Goal: Task Accomplishment & Management: Manage account settings

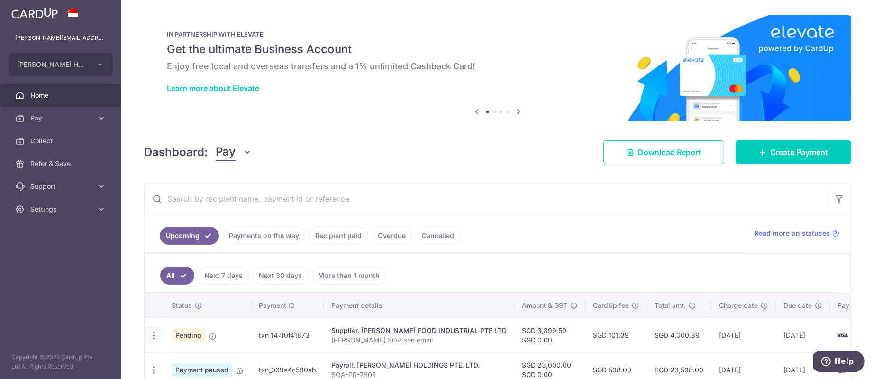
scroll to position [213, 0]
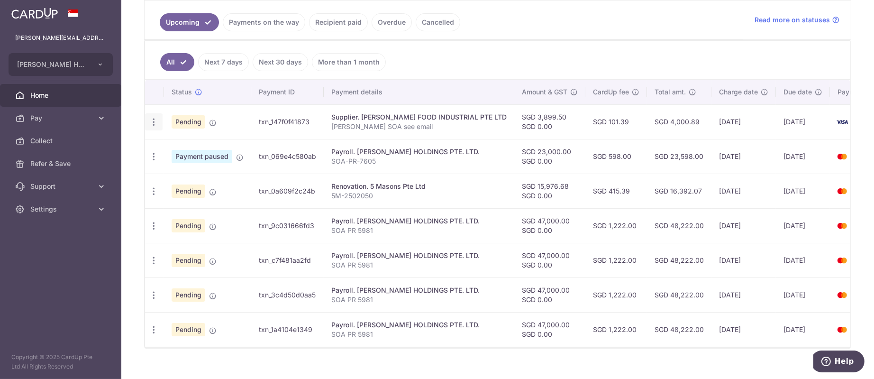
click at [156, 120] on icon "button" at bounding box center [154, 122] width 10 height 10
click at [168, 147] on link "Update payment" at bounding box center [194, 147] width 99 height 23
click at [152, 125] on icon "button" at bounding box center [154, 122] width 10 height 10
click at [169, 195] on link "Upload doc" at bounding box center [194, 194] width 99 height 23
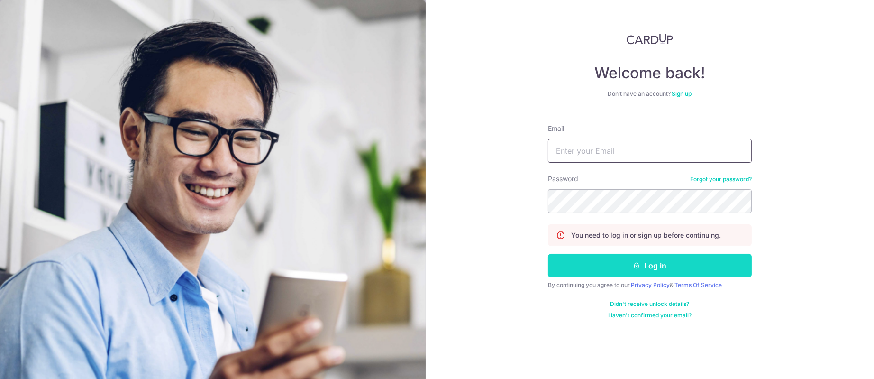
type input "[PERSON_NAME][EMAIL_ADDRESS][DOMAIN_NAME]"
click at [641, 269] on button "Log in" at bounding box center [650, 266] width 204 height 24
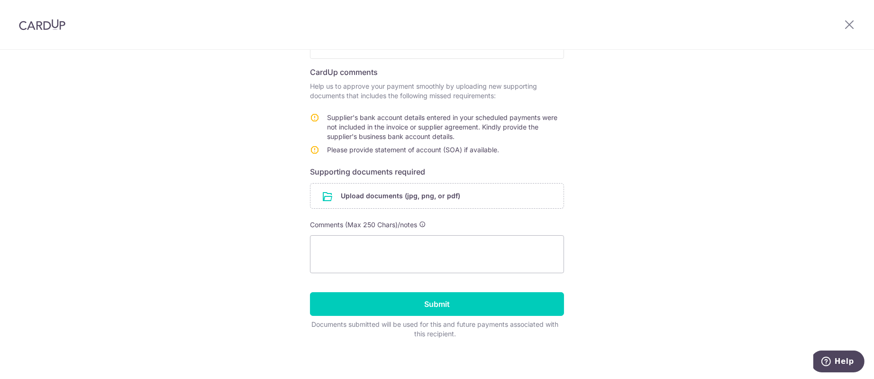
scroll to position [142, 0]
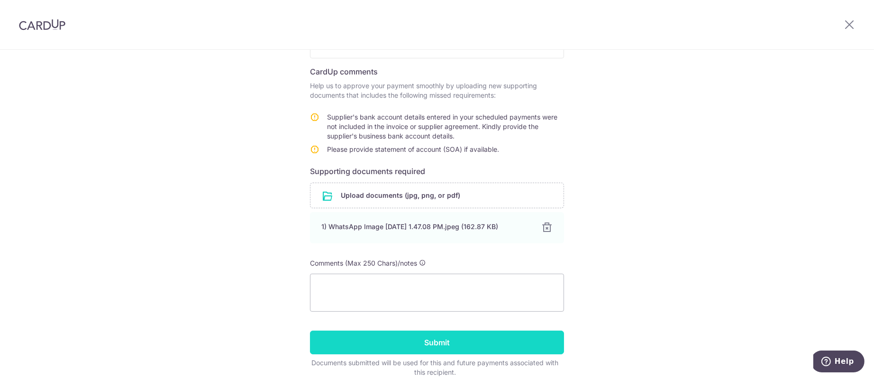
click at [424, 339] on input "Submit" at bounding box center [437, 342] width 254 height 24
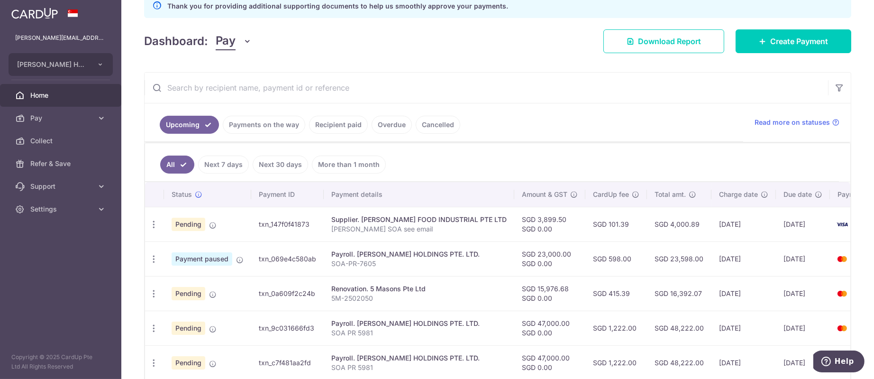
scroll to position [265, 0]
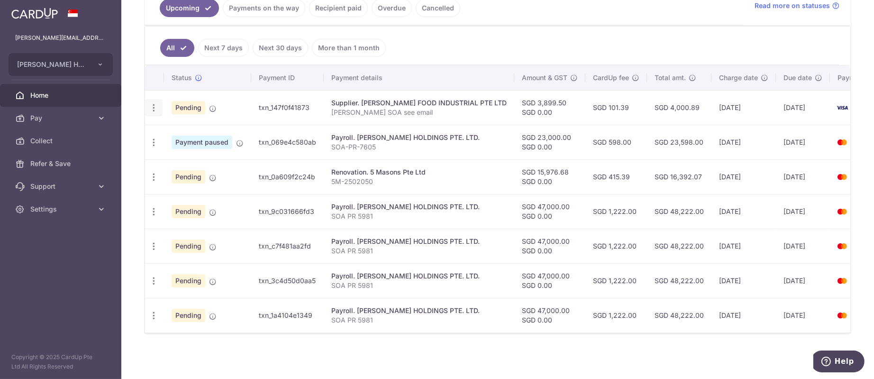
click at [149, 103] on icon "button" at bounding box center [154, 108] width 10 height 10
click at [179, 174] on span "Upload doc" at bounding box center [204, 179] width 64 height 11
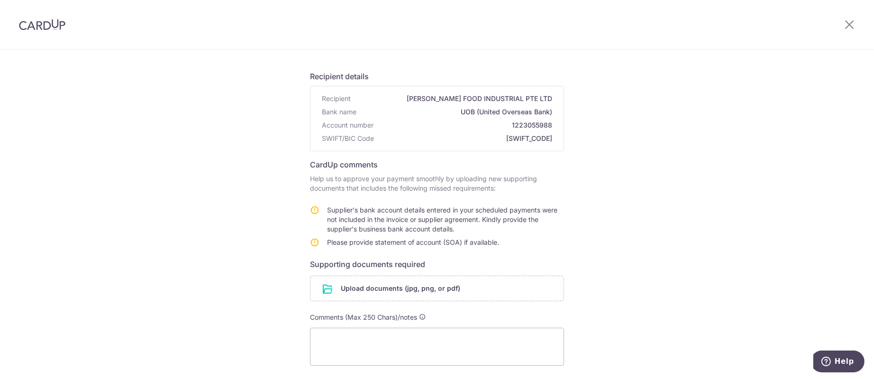
scroll to position [71, 0]
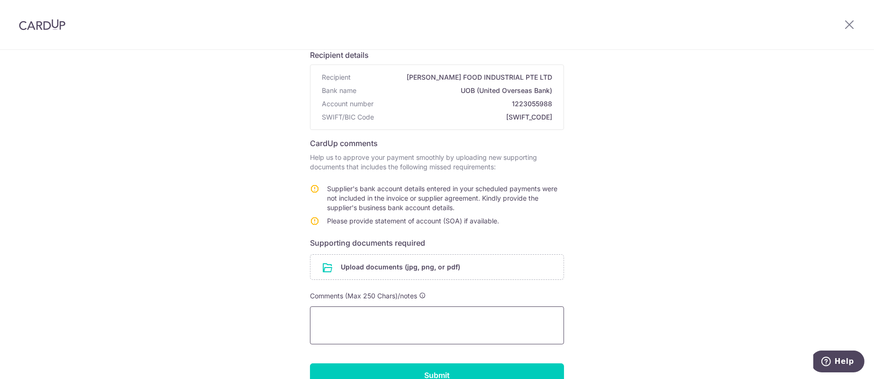
click at [385, 308] on textarea at bounding box center [437, 325] width 254 height 38
type textarea "Unfortunately there"
click at [853, 29] on icon at bounding box center [849, 24] width 11 height 12
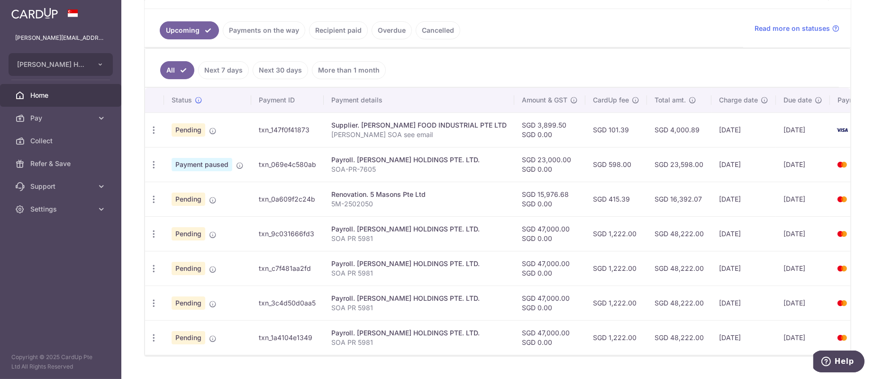
scroll to position [213, 0]
